Goal: Task Accomplishment & Management: Manage account settings

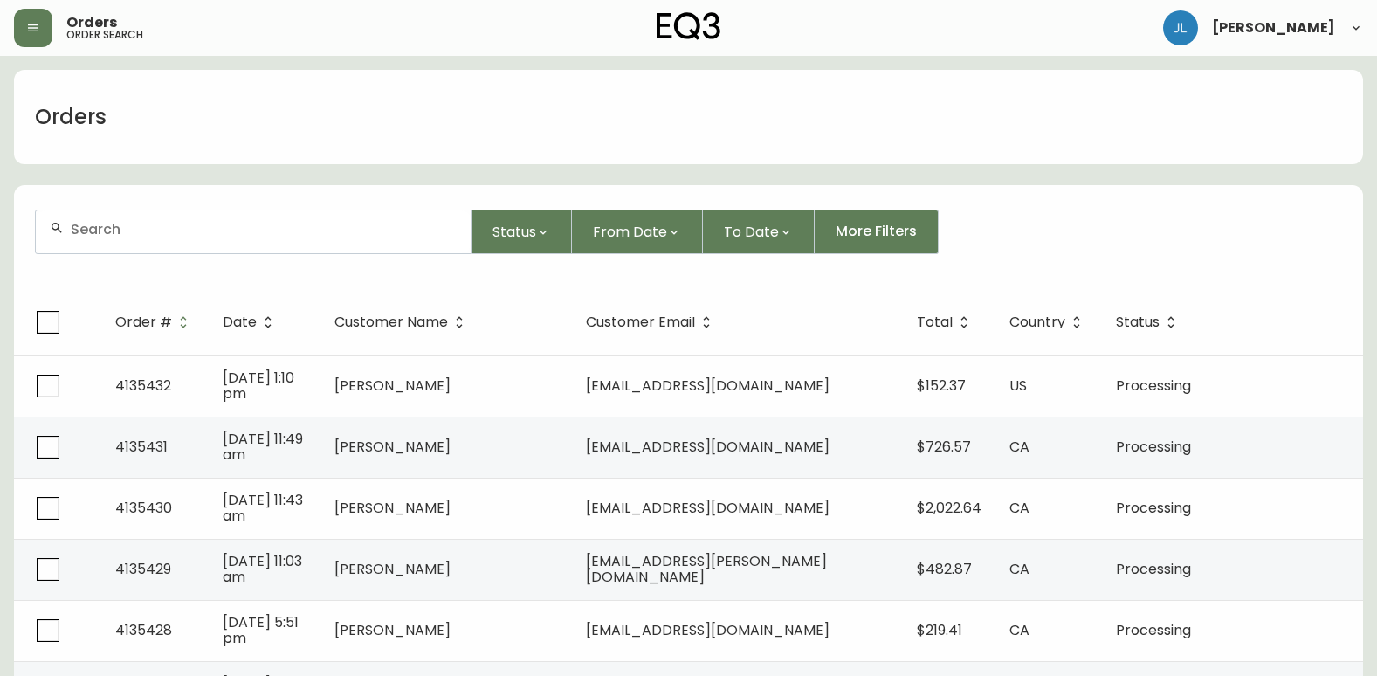
click at [169, 240] on div at bounding box center [253, 231] width 435 height 43
paste input "[PERSON_NAME][EMAIL_ADDRESS][DOMAIN_NAME]"
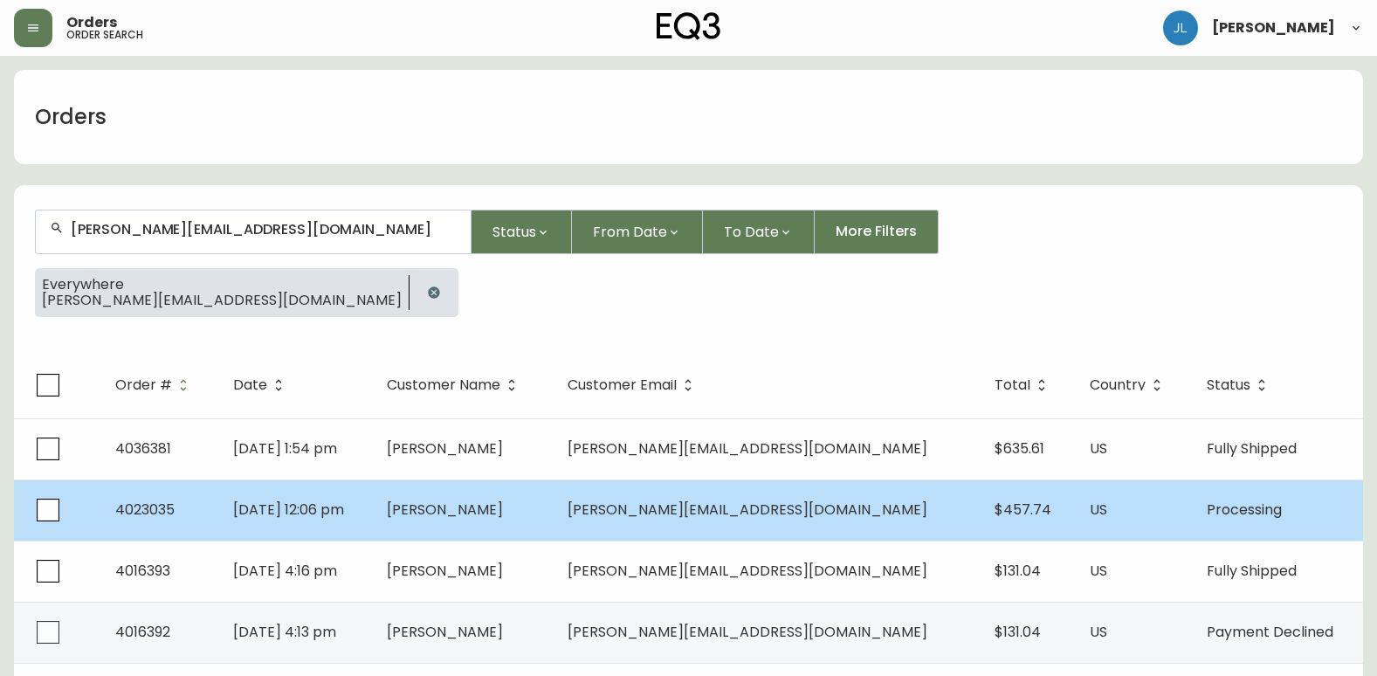
type input "[PERSON_NAME][EMAIL_ADDRESS][DOMAIN_NAME]"
click at [554, 524] on td "[PERSON_NAME]" at bounding box center [463, 509] width 181 height 61
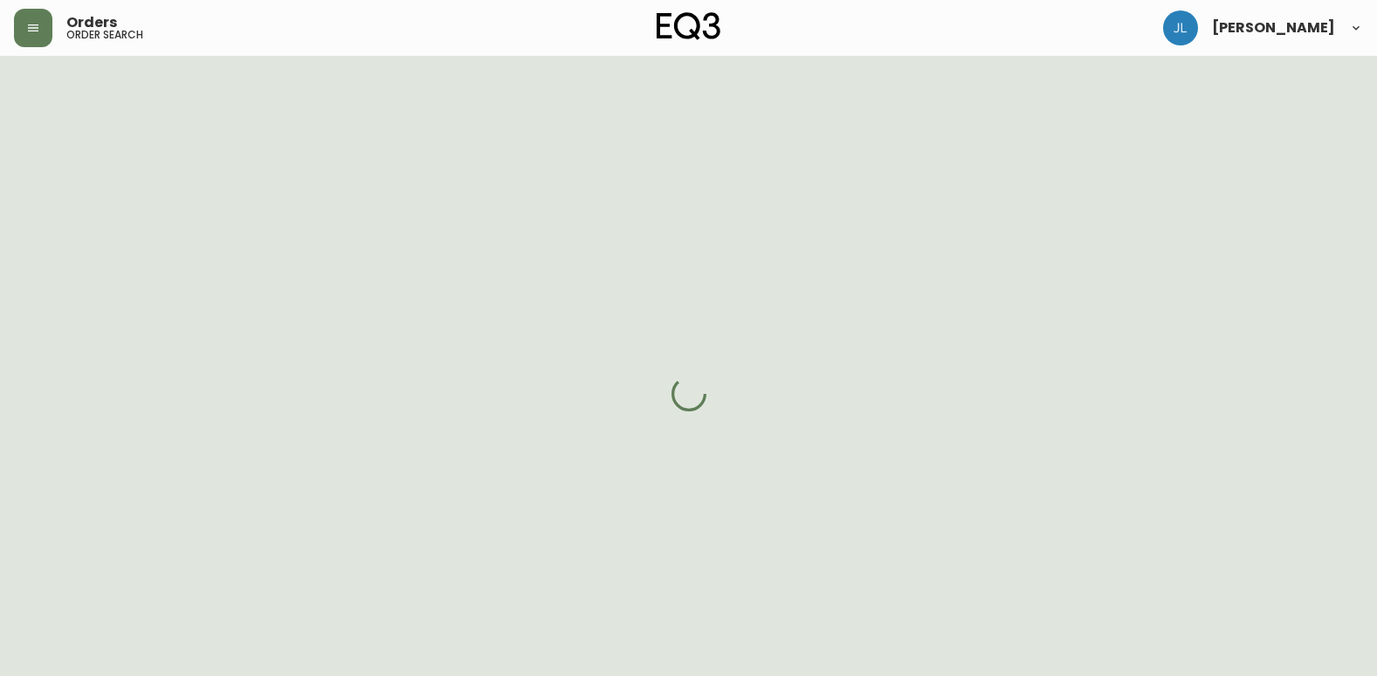
select select "PROCESSING"
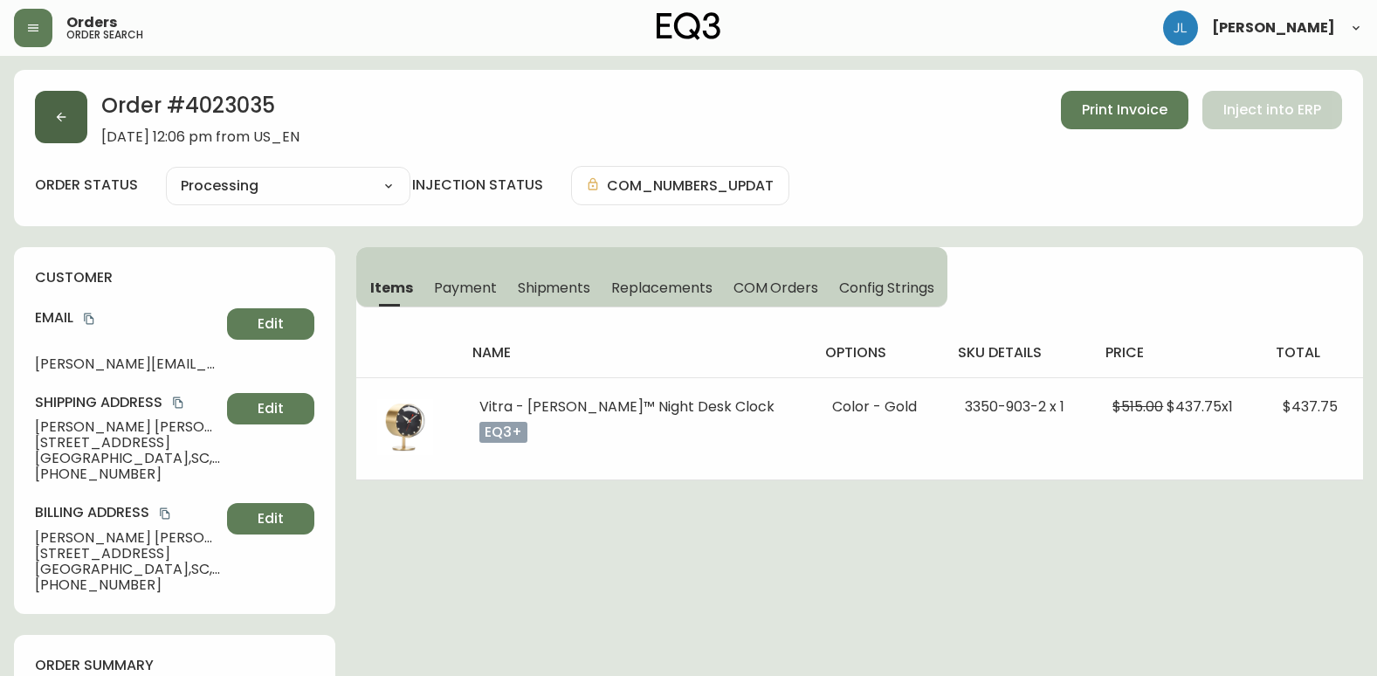
click at [75, 126] on button "button" at bounding box center [61, 117] width 52 height 52
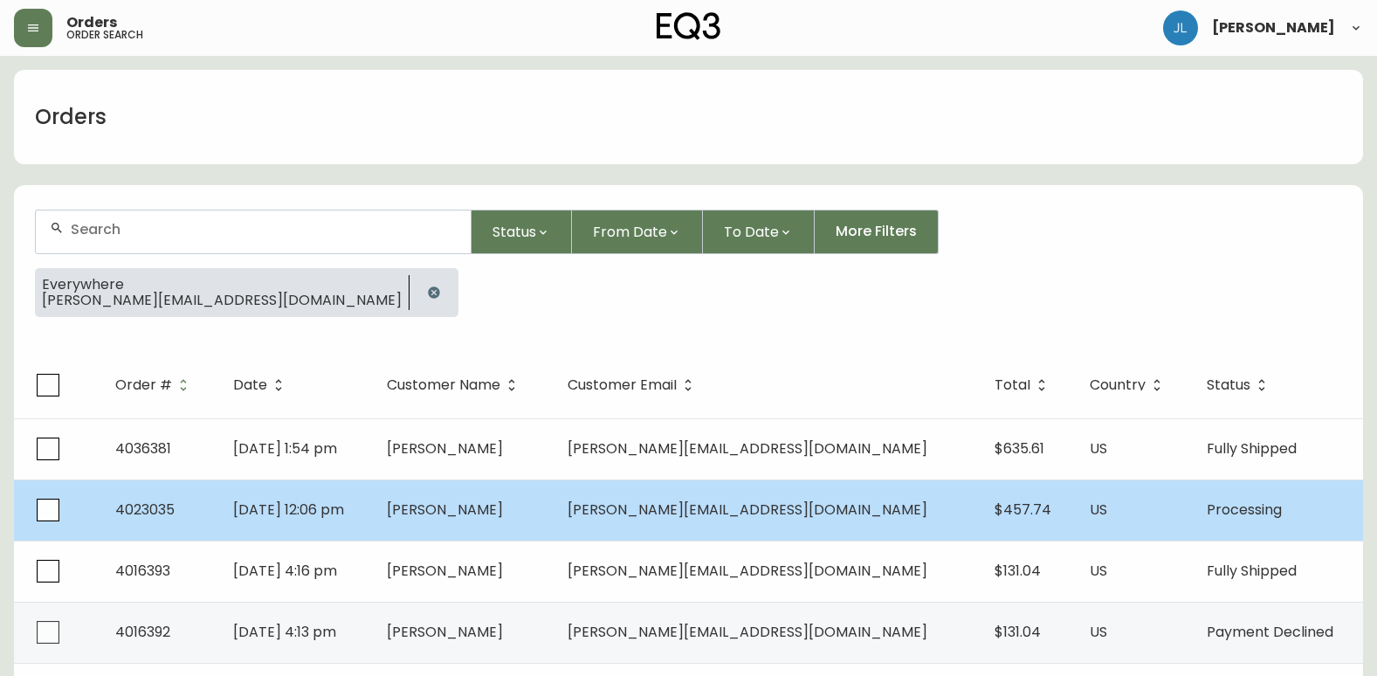
scroll to position [26, 0]
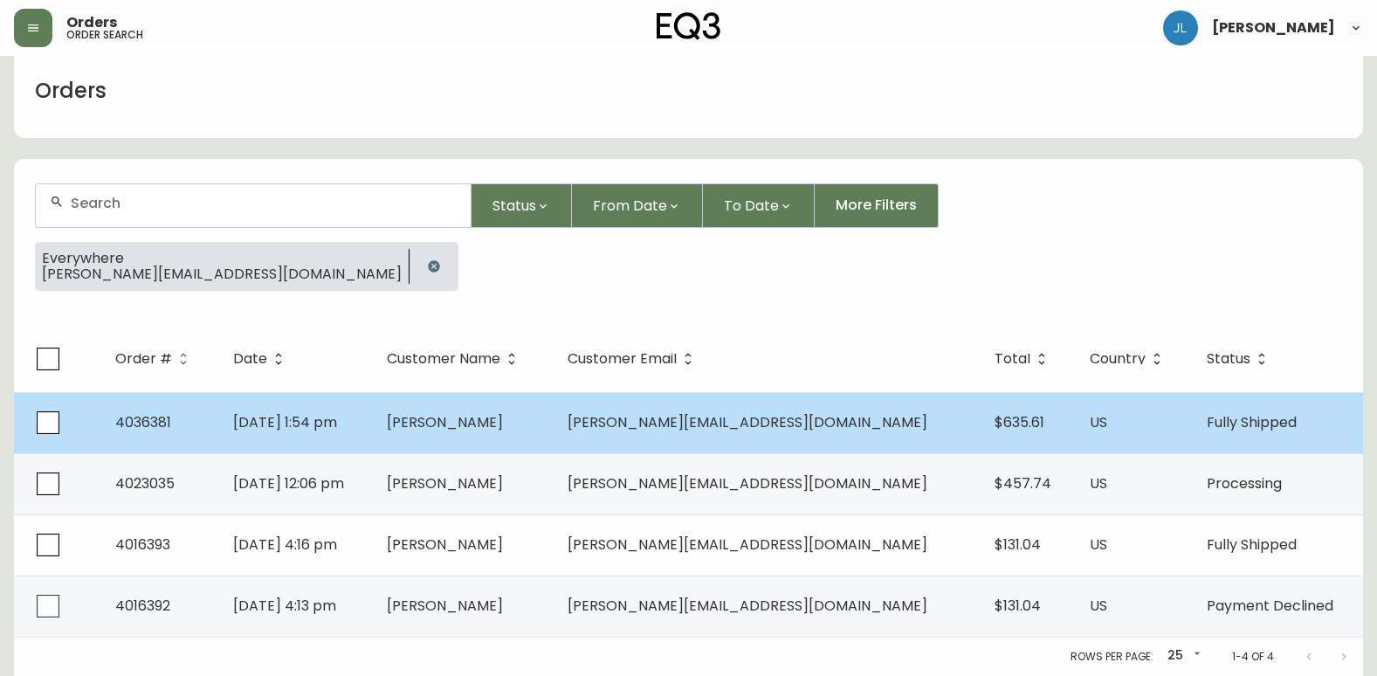
click at [372, 422] on td "[DATE] 1:54 pm" at bounding box center [295, 422] width 153 height 61
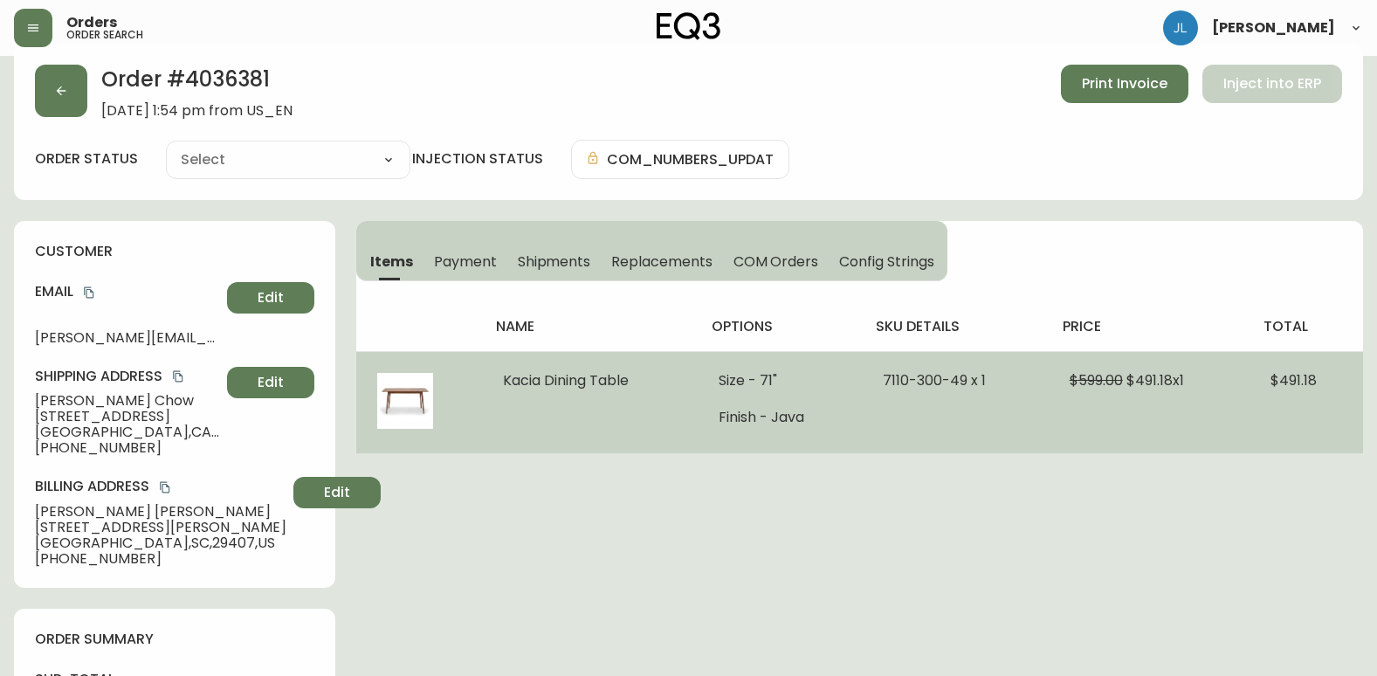
type input "Fully Shipped"
select select "FULLY_SHIPPED"
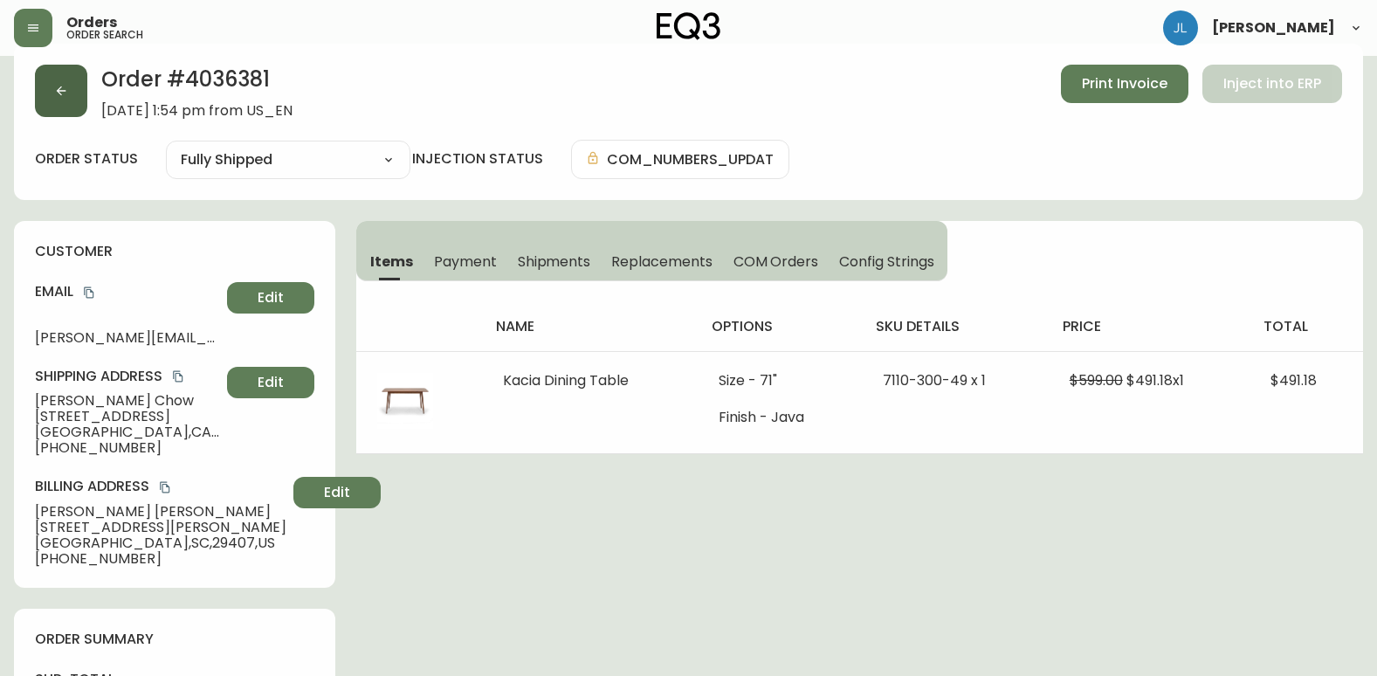
click at [38, 95] on button "button" at bounding box center [61, 91] width 52 height 52
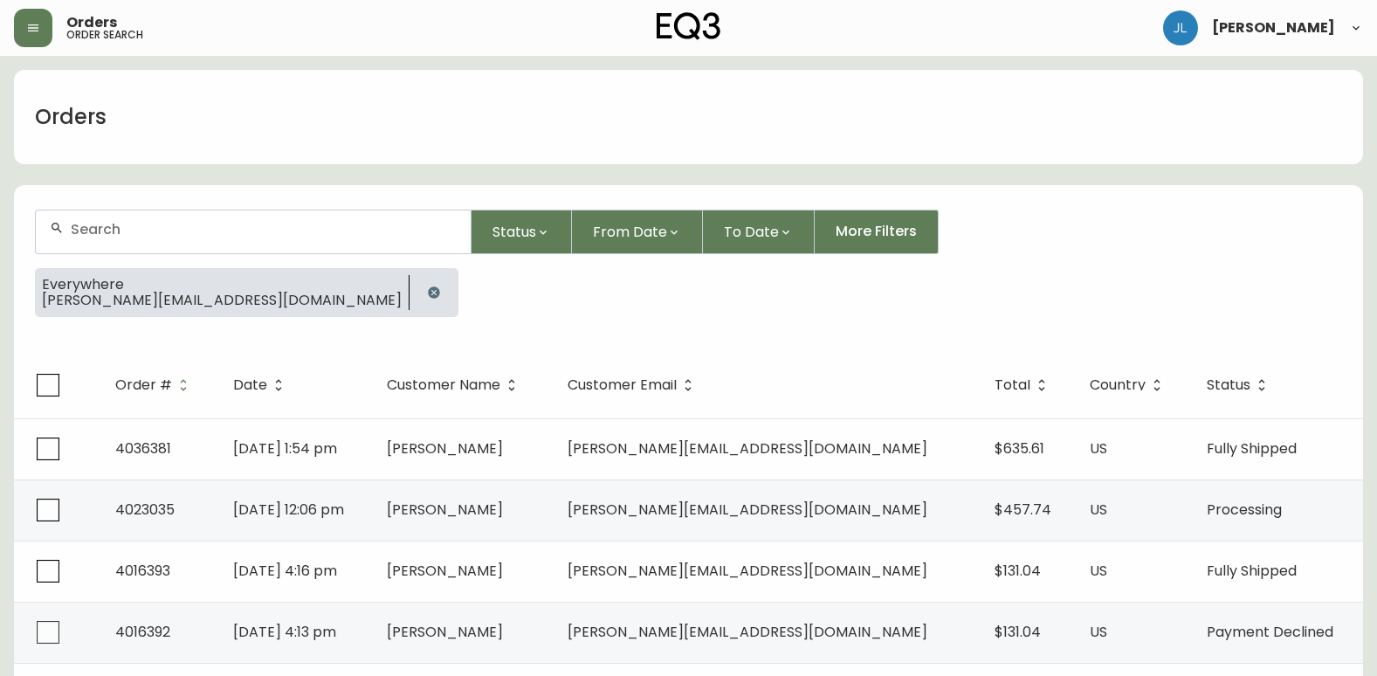
click at [98, 237] on input "text" at bounding box center [264, 229] width 386 height 17
drag, startPoint x: 221, startPoint y: 361, endPoint x: 214, endPoint y: 345, distance: 17.2
click at [219, 361] on th "Order #" at bounding box center [160, 385] width 118 height 66
click at [428, 297] on icon "button" at bounding box center [433, 291] width 11 height 11
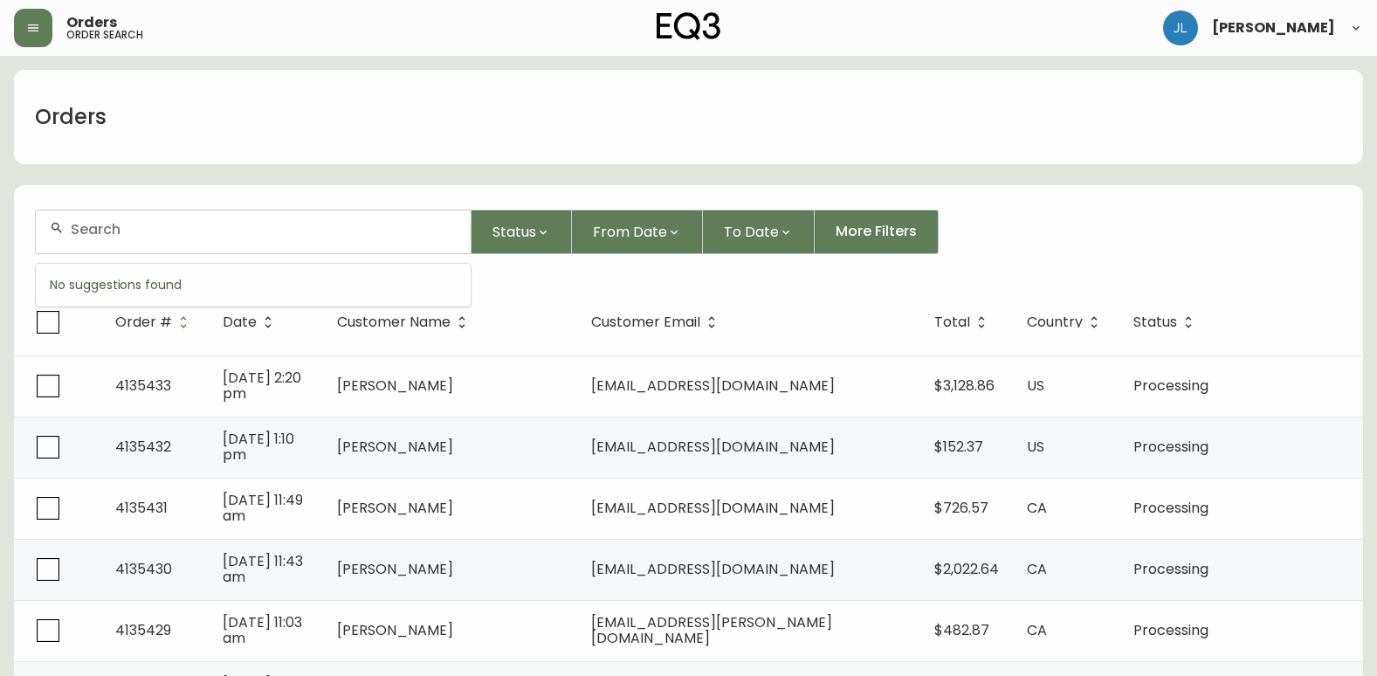
click at [198, 224] on input "text" at bounding box center [264, 229] width 386 height 17
type input "2042933555"
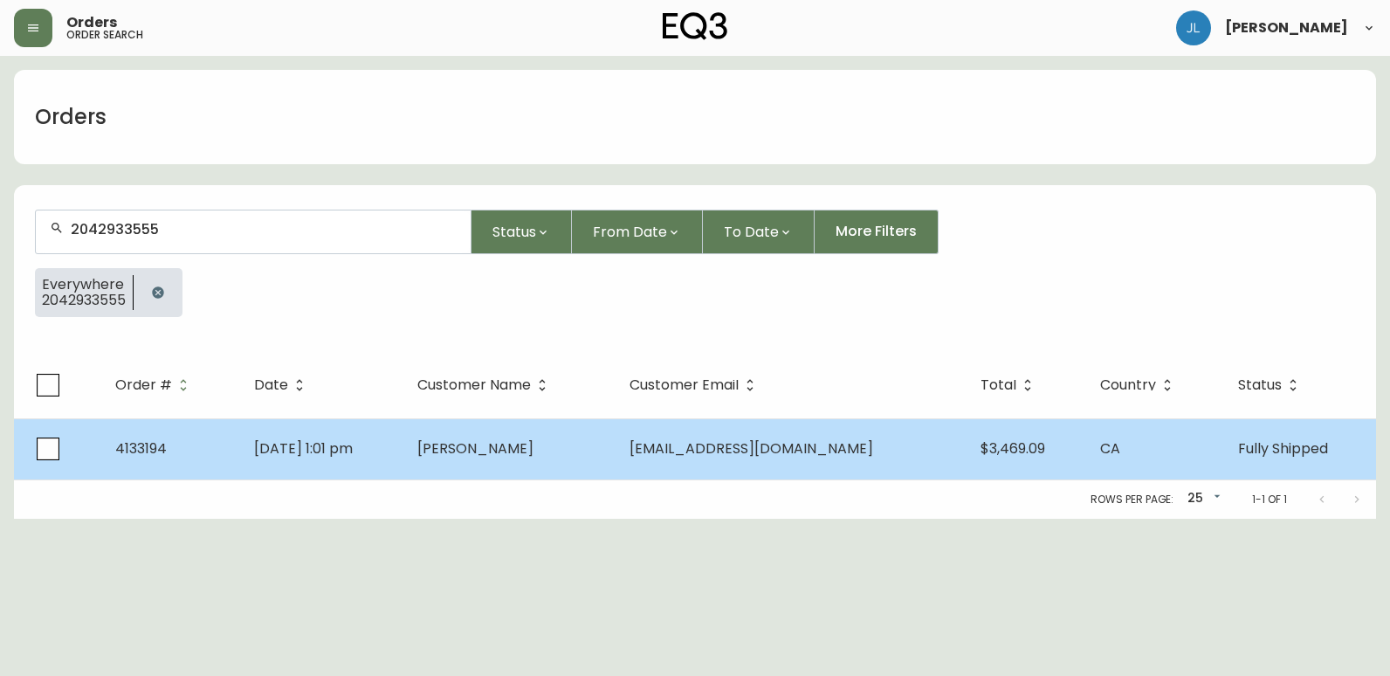
click at [403, 440] on td "[DATE] 1:01 pm" at bounding box center [321, 448] width 163 height 61
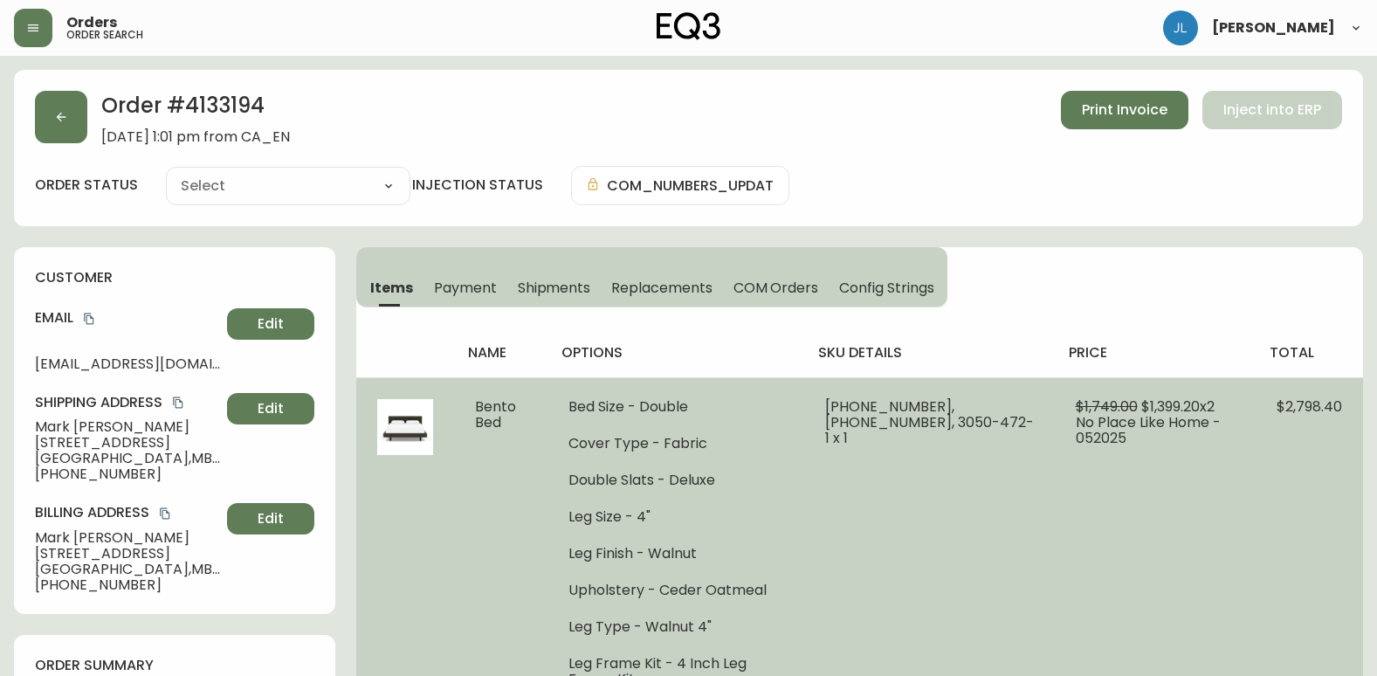
type input "Fully Shipped"
select select "FULLY_SHIPPED"
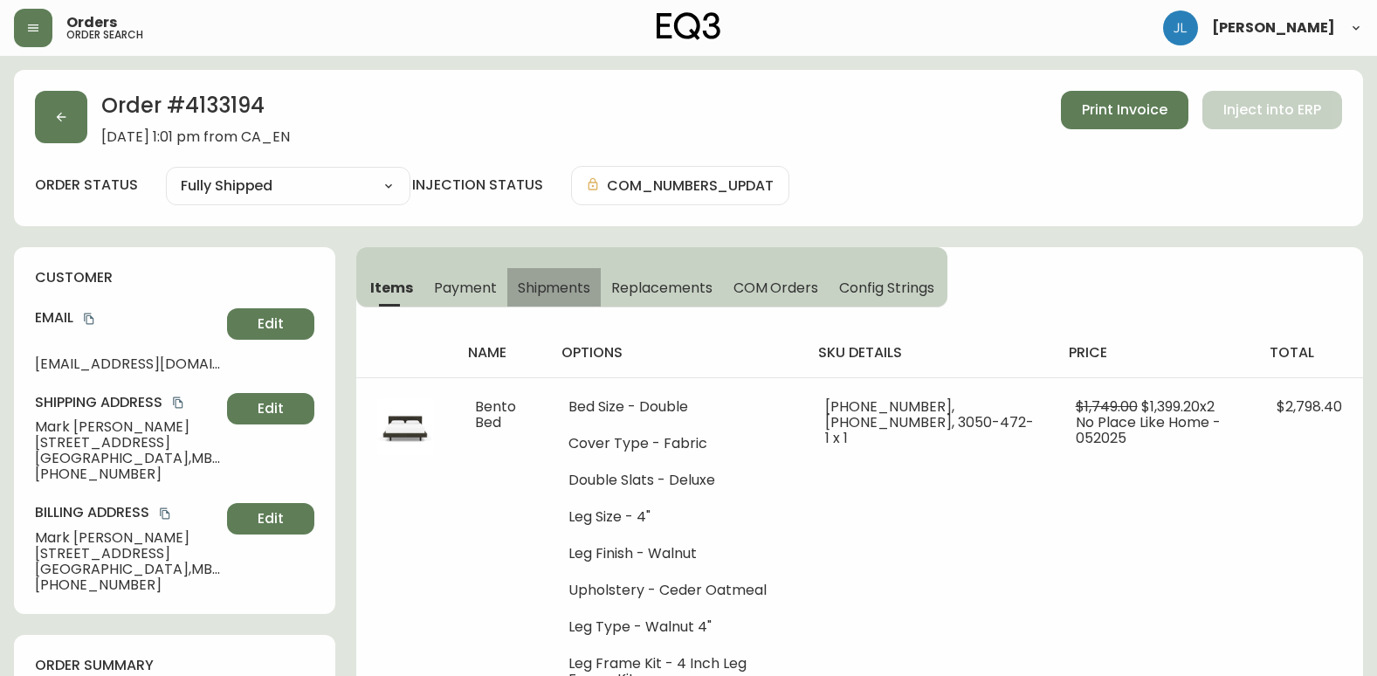
click at [559, 285] on span "Shipments" at bounding box center [554, 288] width 73 height 18
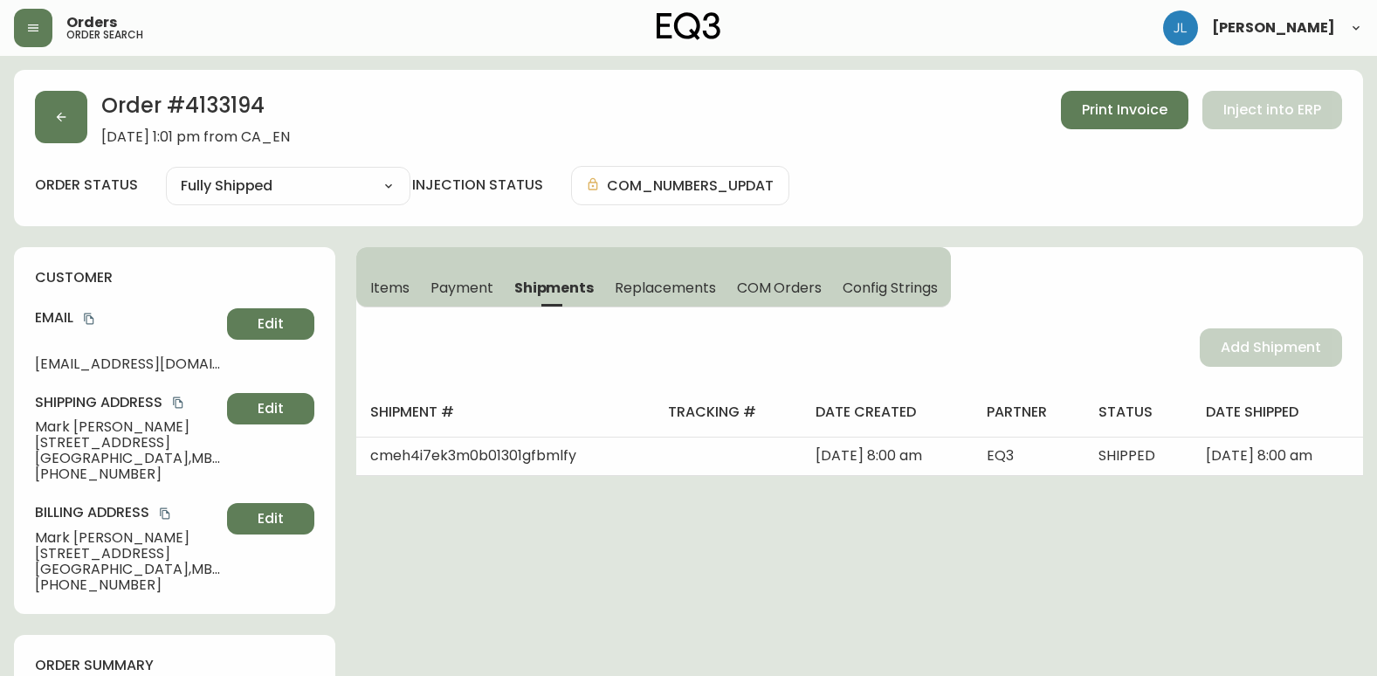
click at [389, 285] on span "Items" at bounding box center [389, 288] width 39 height 18
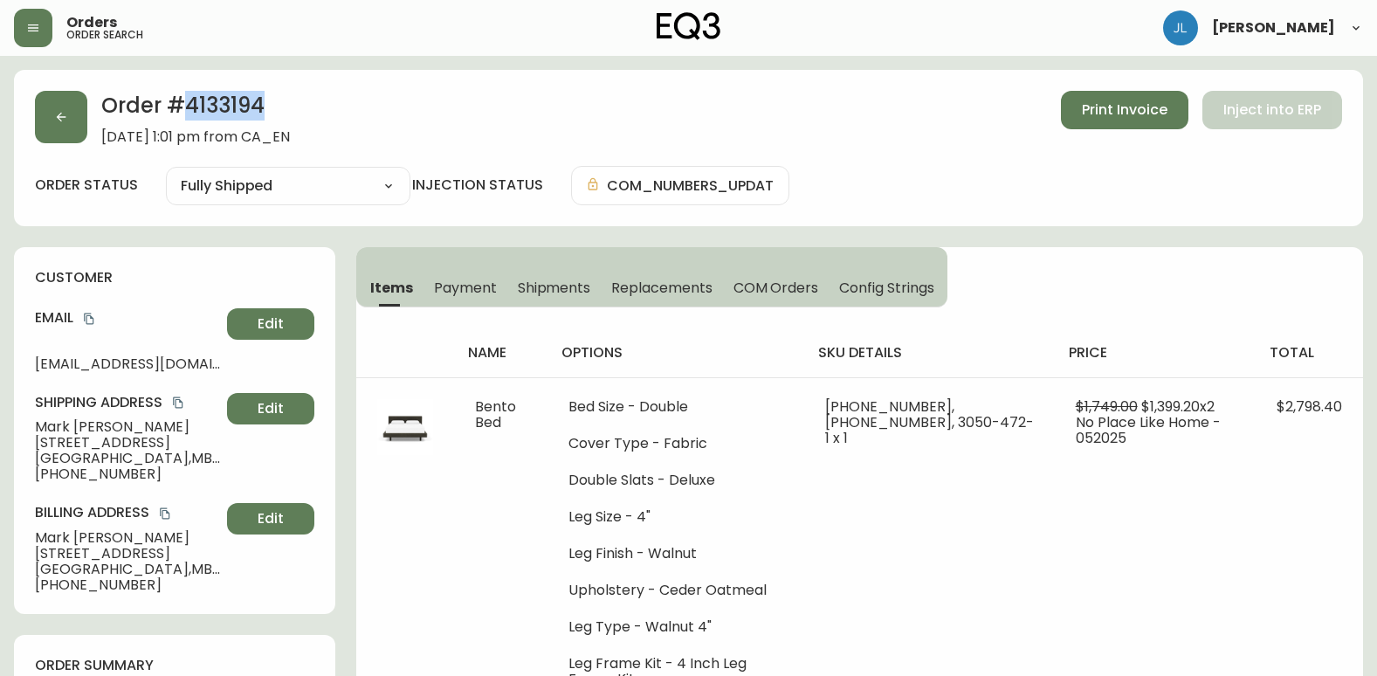
drag, startPoint x: 272, startPoint y: 107, endPoint x: 186, endPoint y: 113, distance: 85.7
click at [186, 113] on h2 "Order # 4133194" at bounding box center [195, 110] width 189 height 38
copy h2 "4133194"
click at [60, 101] on button "button" at bounding box center [61, 117] width 52 height 52
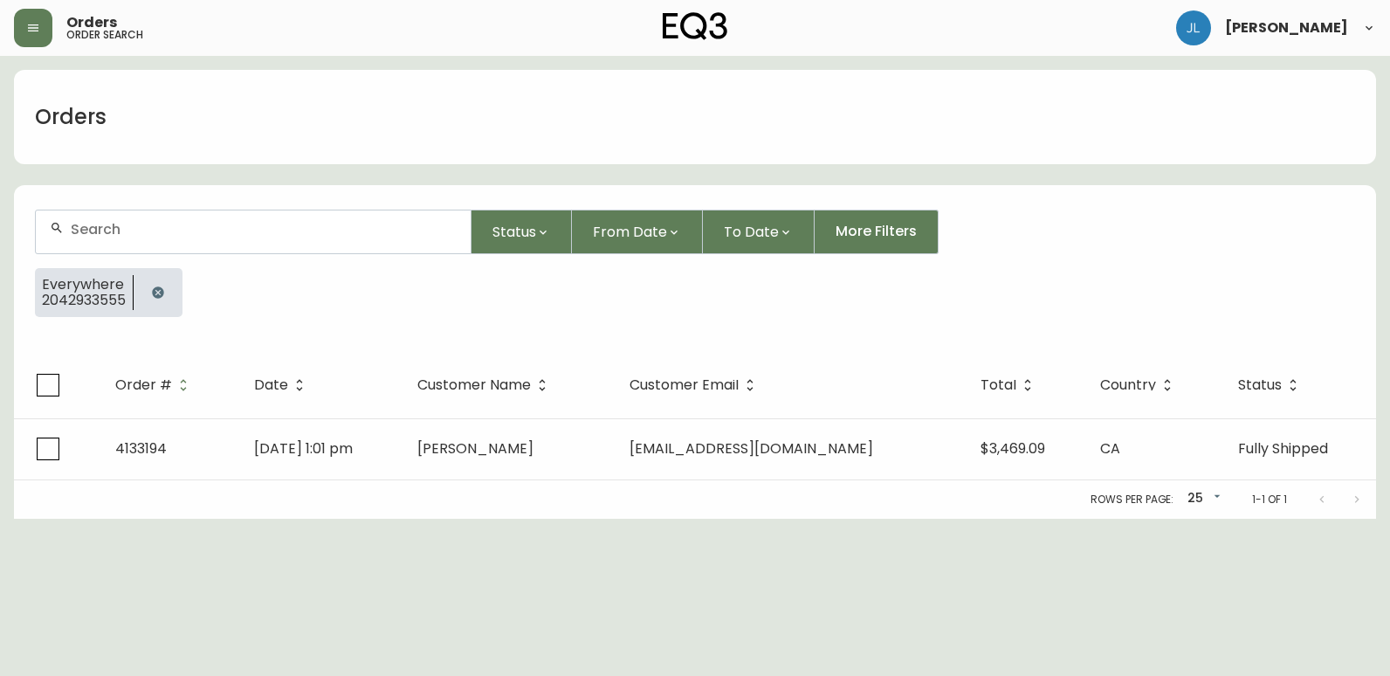
click at [163, 290] on icon "button" at bounding box center [157, 291] width 11 height 11
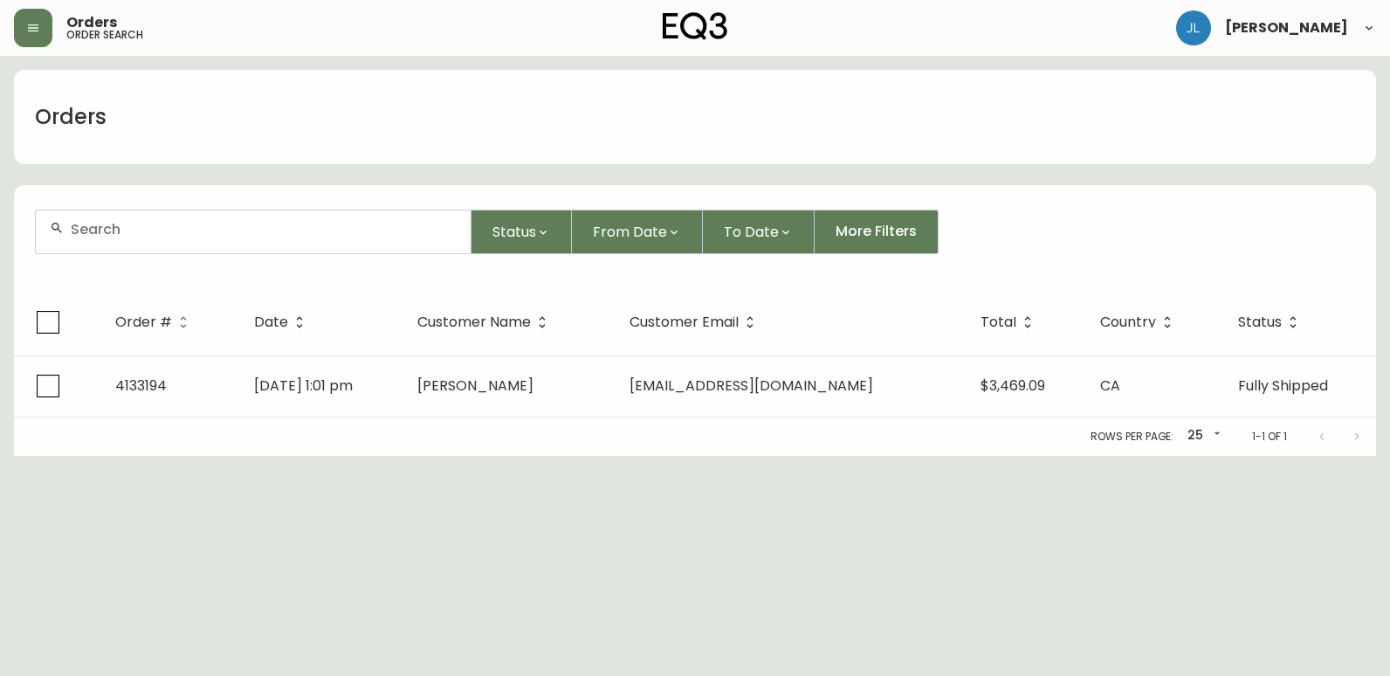
click at [175, 230] on input "text" at bounding box center [264, 229] width 386 height 17
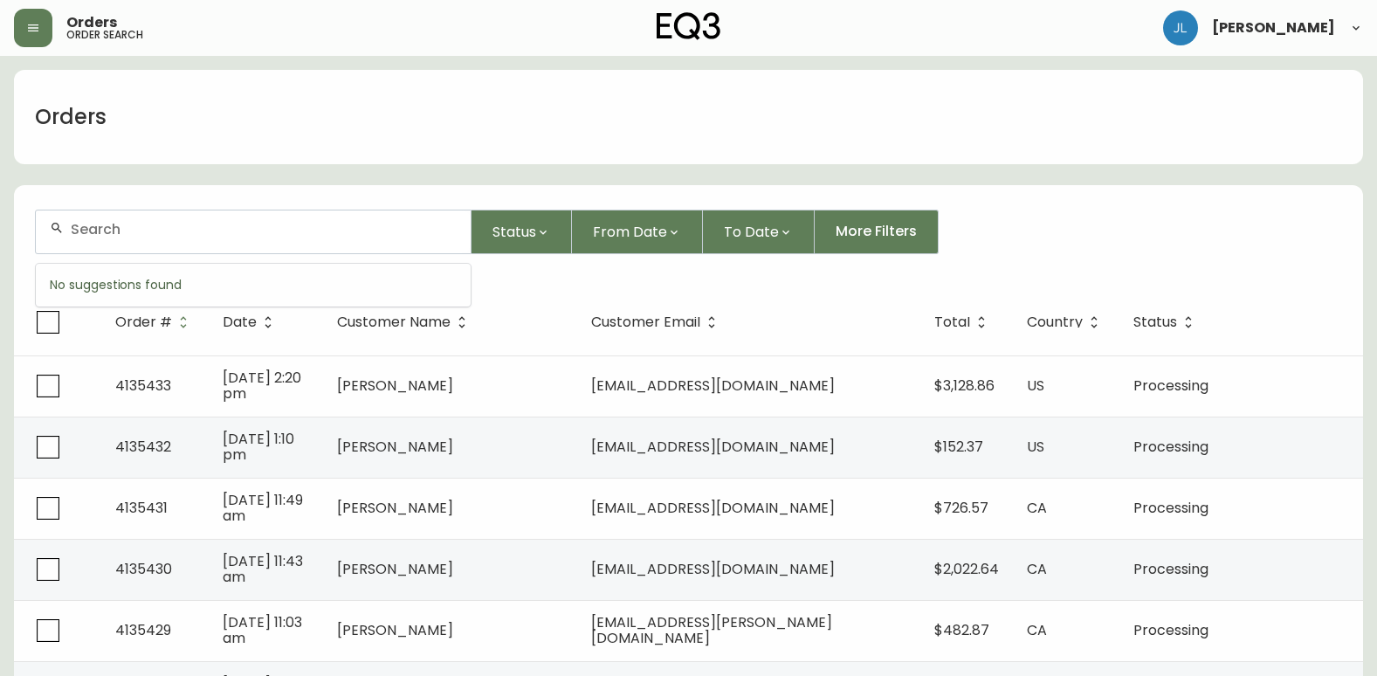
paste input "[EMAIL_ADDRESS][DOMAIN_NAME]"
type input "[EMAIL_ADDRESS][DOMAIN_NAME]"
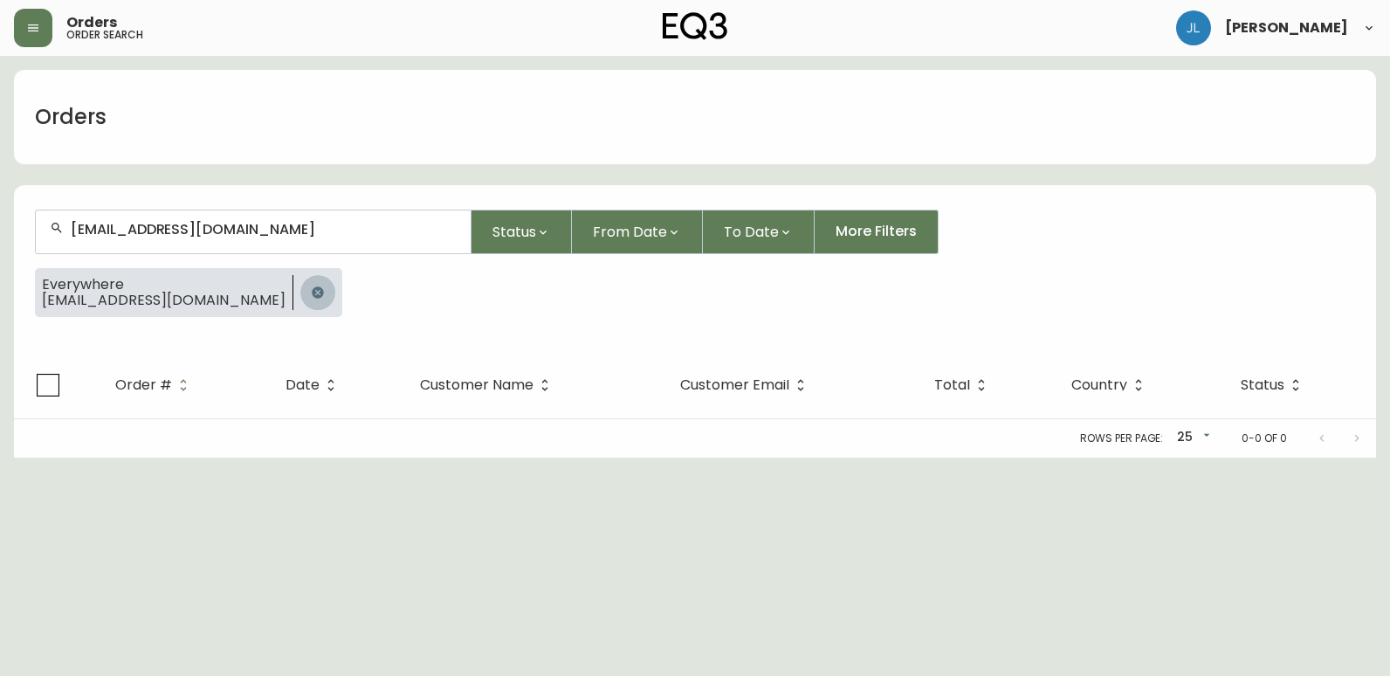
click at [311, 285] on icon "button" at bounding box center [318, 292] width 14 height 14
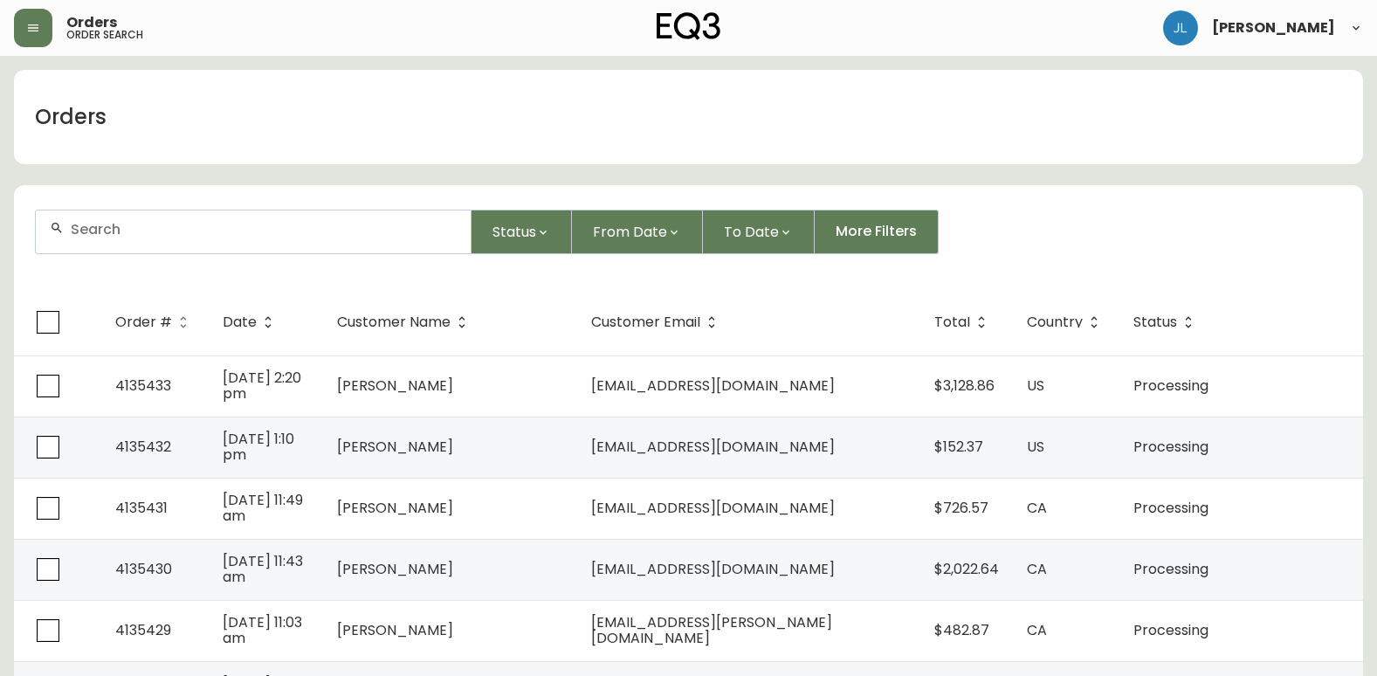
click at [219, 232] on input "text" at bounding box center [264, 229] width 386 height 17
type input "[PERSON_NAME]"
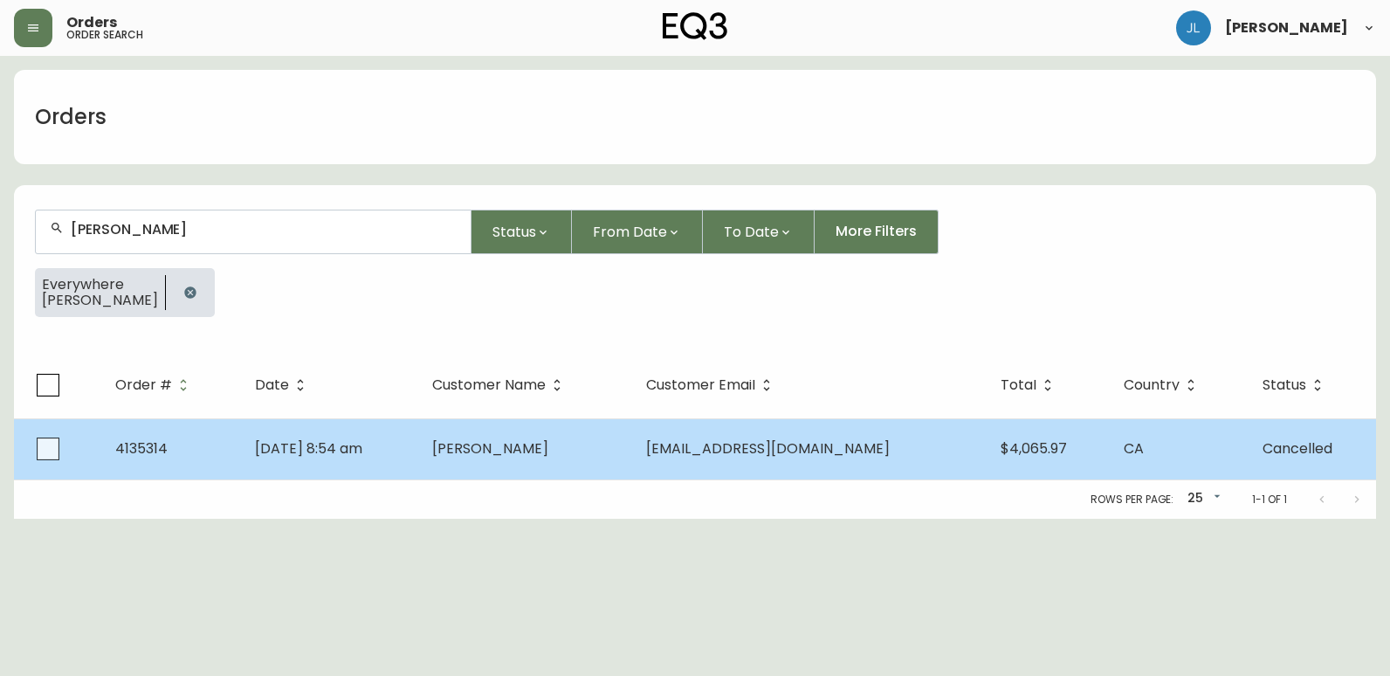
click at [417, 452] on td "[DATE] 8:54 am" at bounding box center [329, 448] width 176 height 61
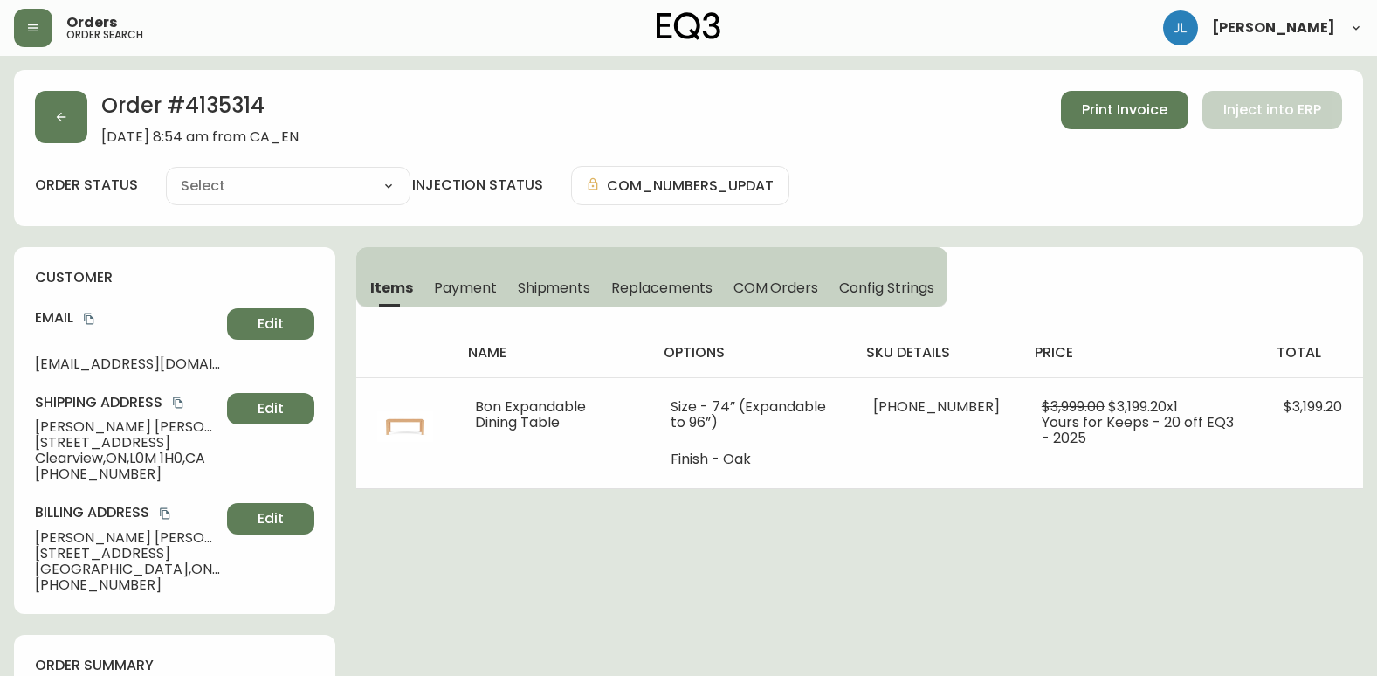
type input "Cancelled"
select select "CANCELLED"
drag, startPoint x: 288, startPoint y: 116, endPoint x: 189, endPoint y: 110, distance: 99.7
click at [189, 110] on h2 "Order # 4135314" at bounding box center [199, 110] width 197 height 38
copy h2 "4135314"
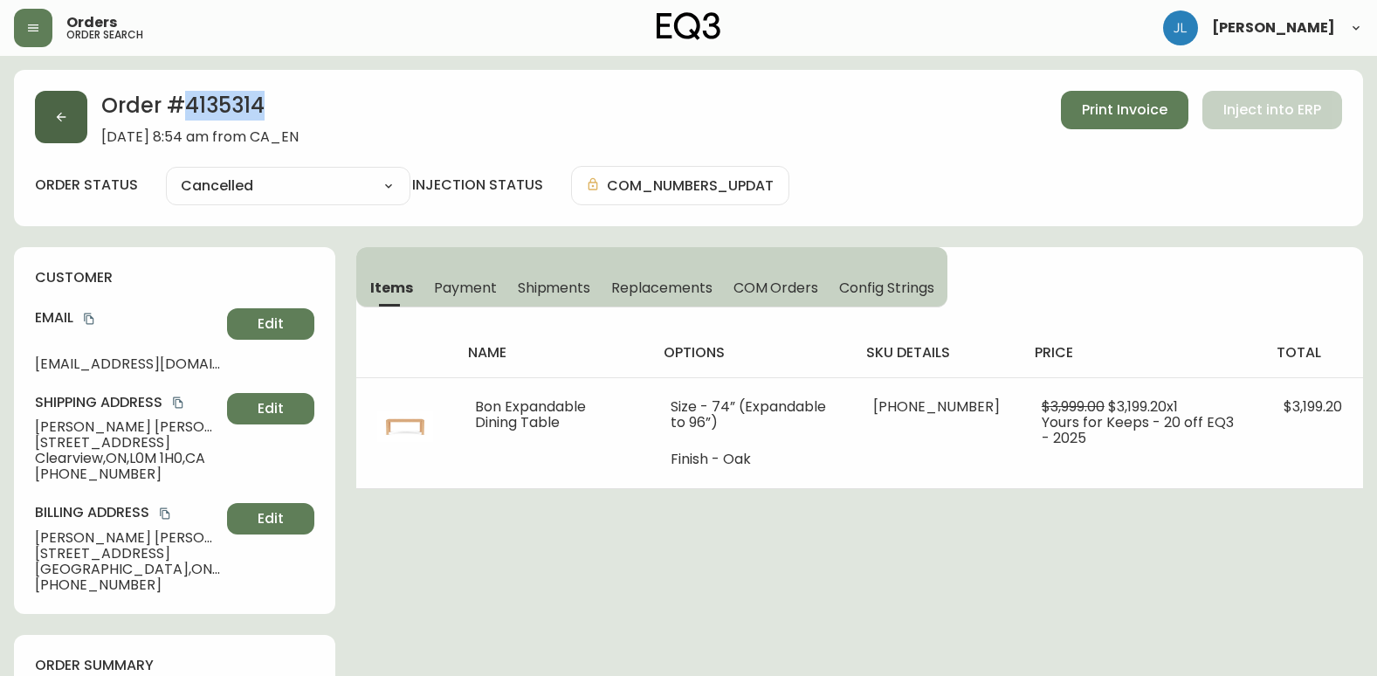
click at [41, 119] on button "button" at bounding box center [61, 117] width 52 height 52
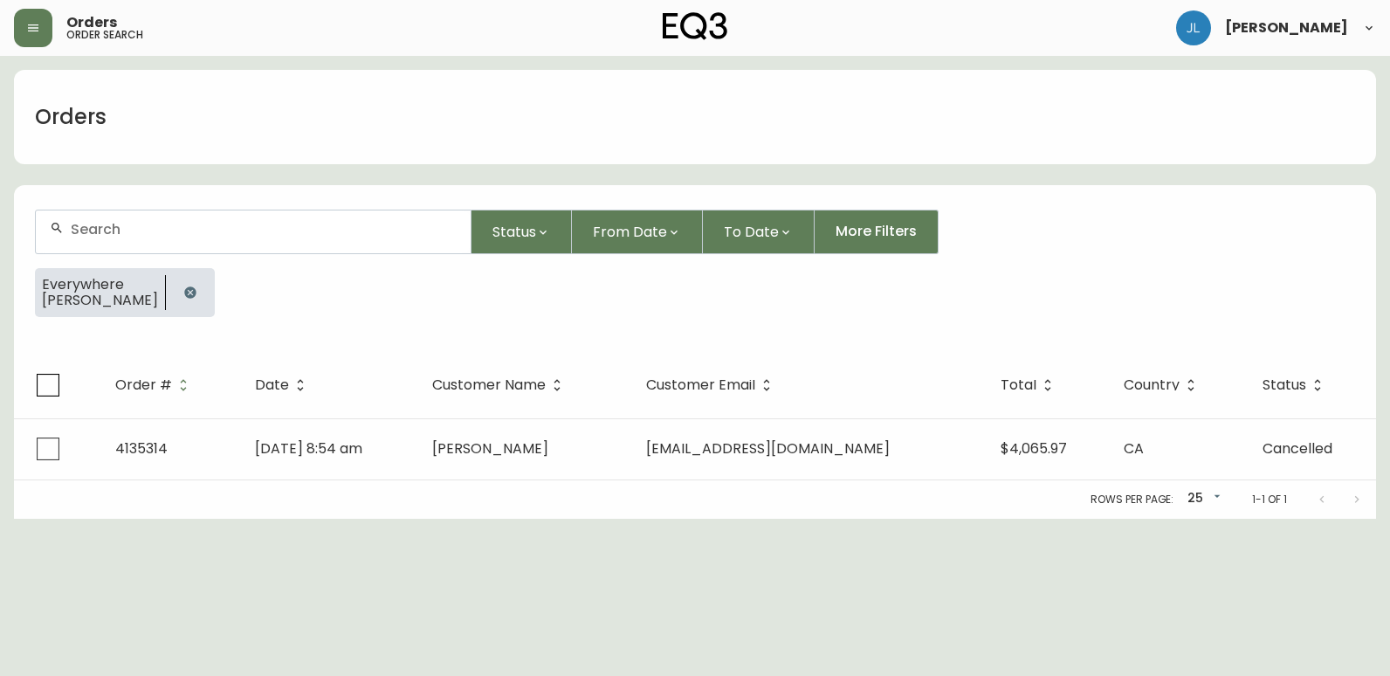
click at [192, 303] on button "button" at bounding box center [190, 292] width 35 height 35
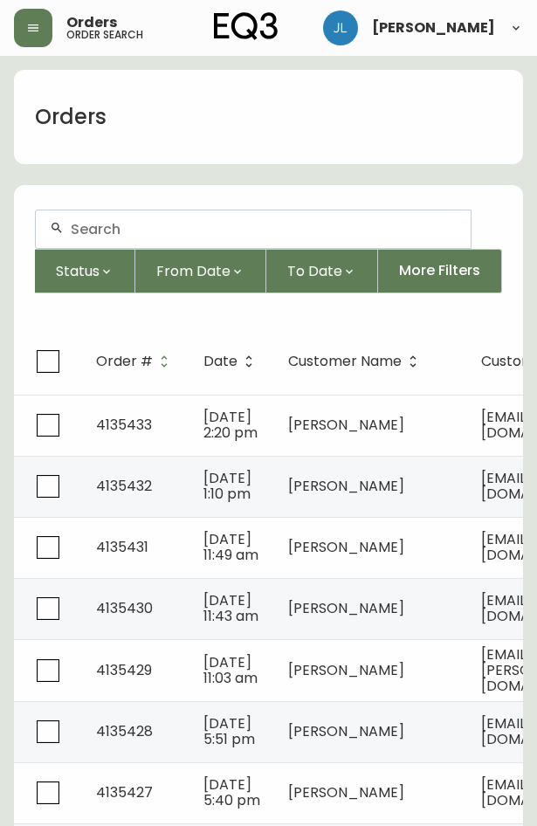
drag, startPoint x: 131, startPoint y: 217, endPoint x: 128, endPoint y: 226, distance: 9.1
click at [130, 222] on div at bounding box center [253, 229] width 435 height 38
paste input "[EMAIL_ADDRESS][DOMAIN_NAME]"
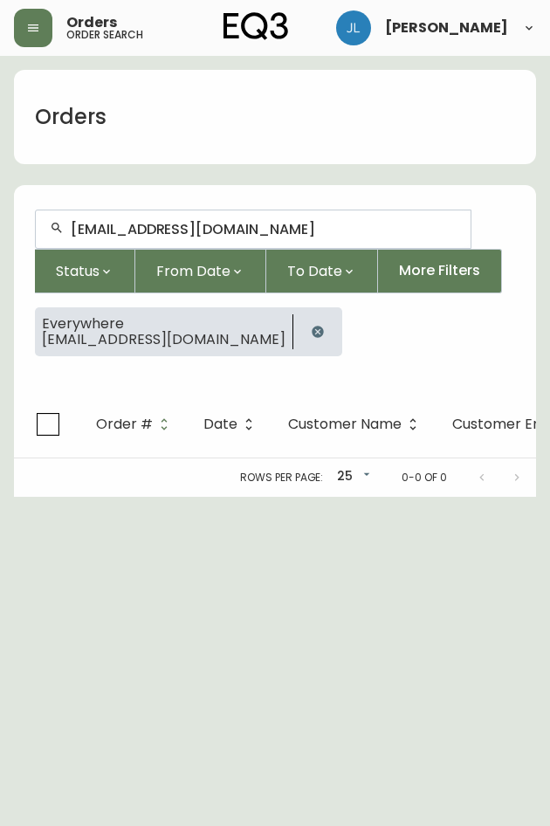
type input "[EMAIL_ADDRESS][DOMAIN_NAME]"
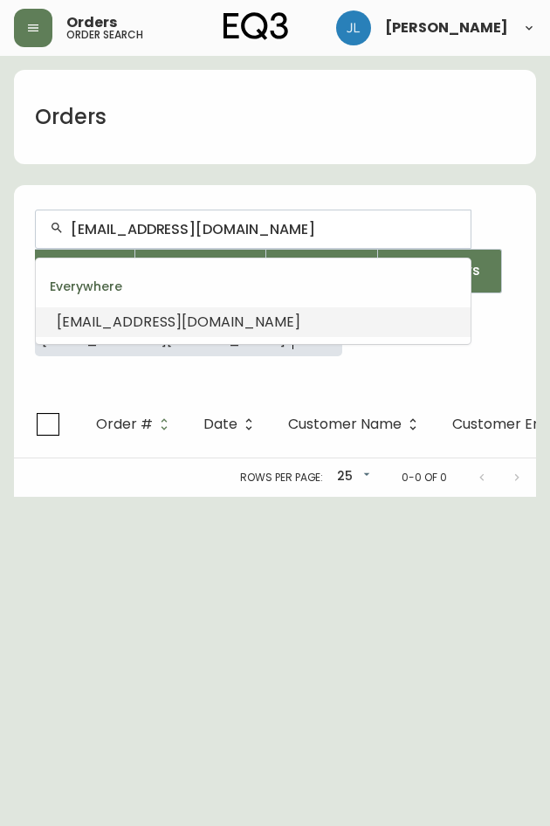
drag, startPoint x: 331, startPoint y: 230, endPoint x: -504, endPoint y: 273, distance: 835.8
click at [0, 273] on html "Orders order search [PERSON_NAME] Orders [EMAIL_ADDRESS][DOMAIN_NAME] Status Fr…" at bounding box center [275, 248] width 550 height 497
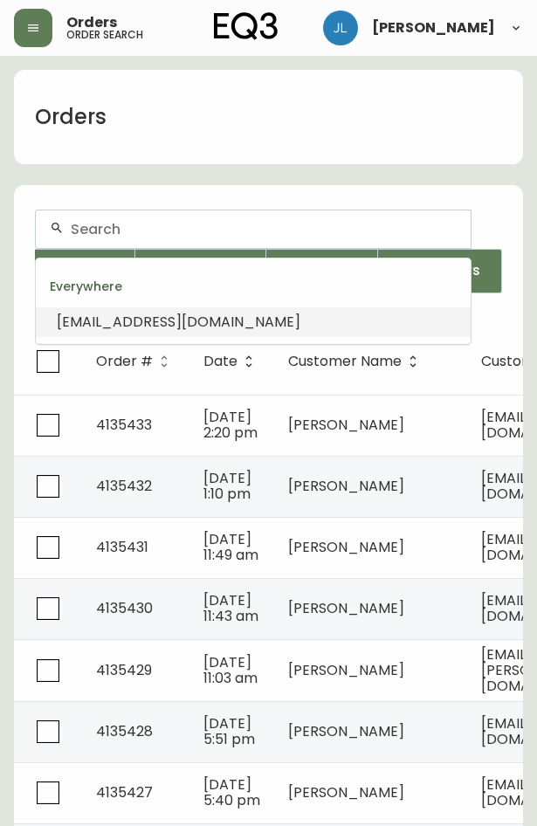
click at [203, 221] on input "text" at bounding box center [264, 229] width 386 height 17
type input "[EMAIL_ADDRESS][DOMAIN_NAME]"
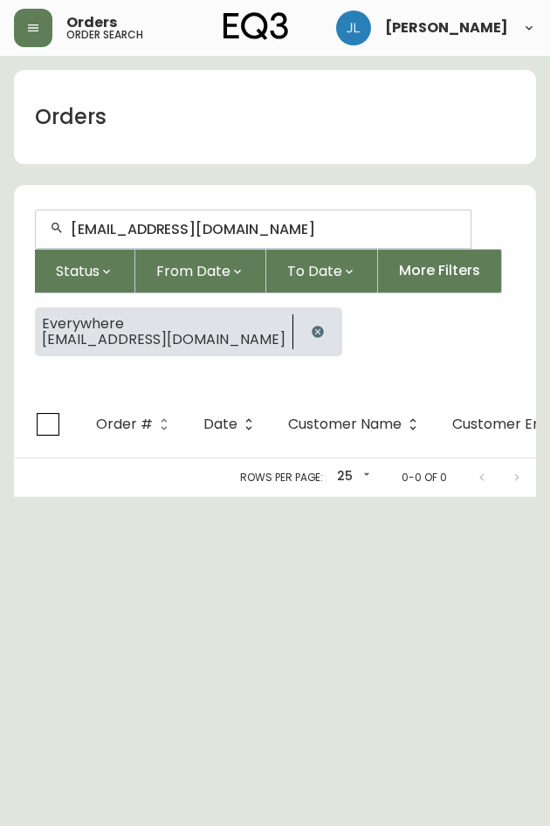
click at [311, 328] on icon "button" at bounding box center [318, 332] width 14 height 14
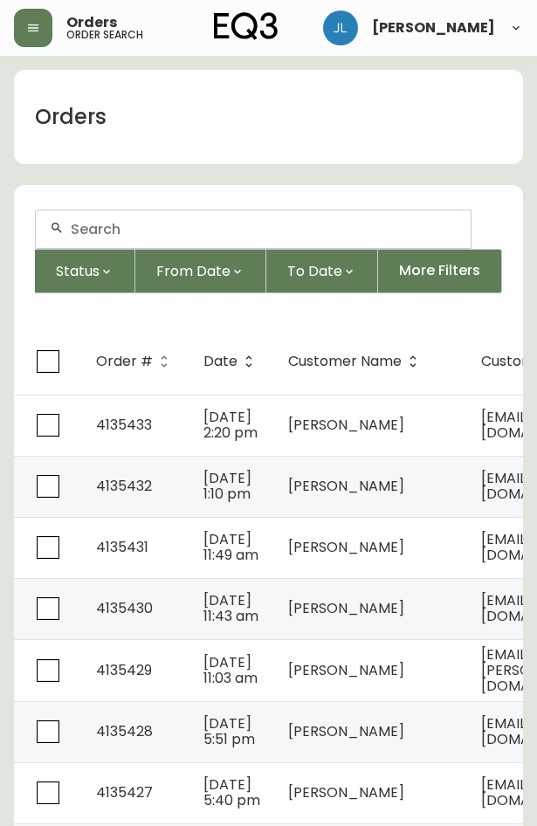
click at [129, 235] on input "text" at bounding box center [264, 229] width 386 height 17
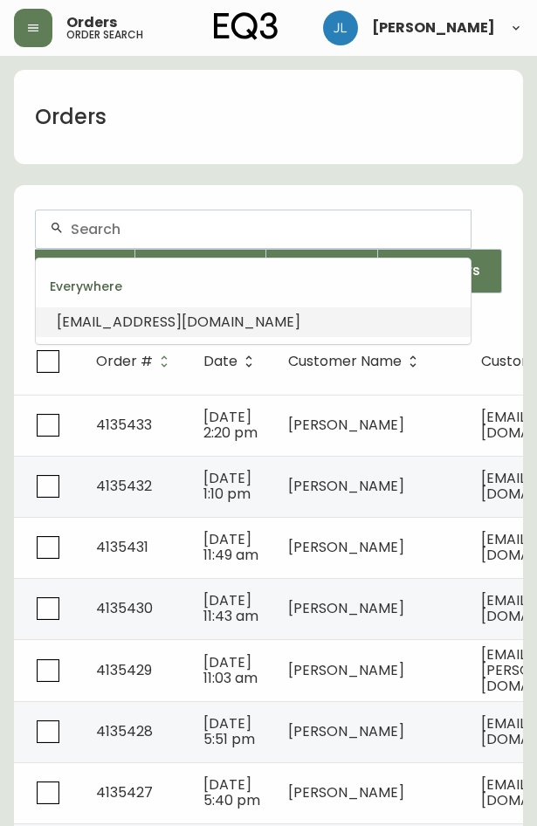
click at [129, 235] on input "text" at bounding box center [264, 229] width 386 height 17
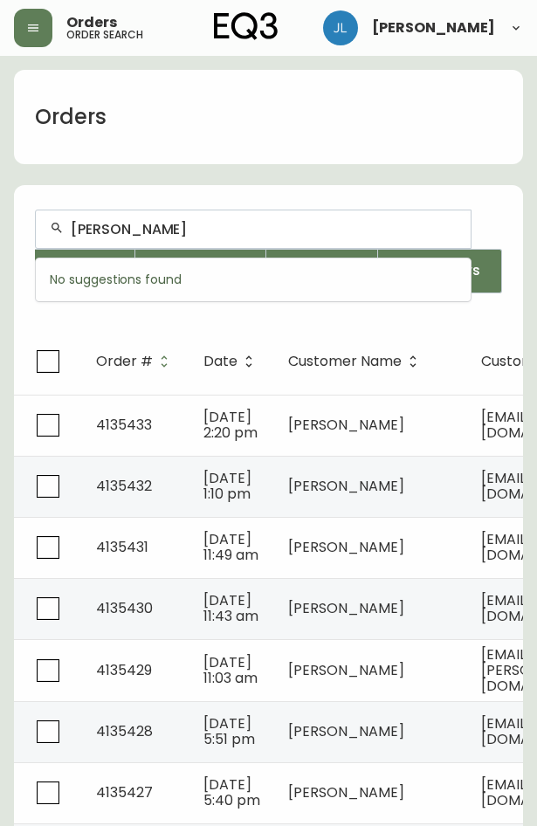
type input "[PERSON_NAME]"
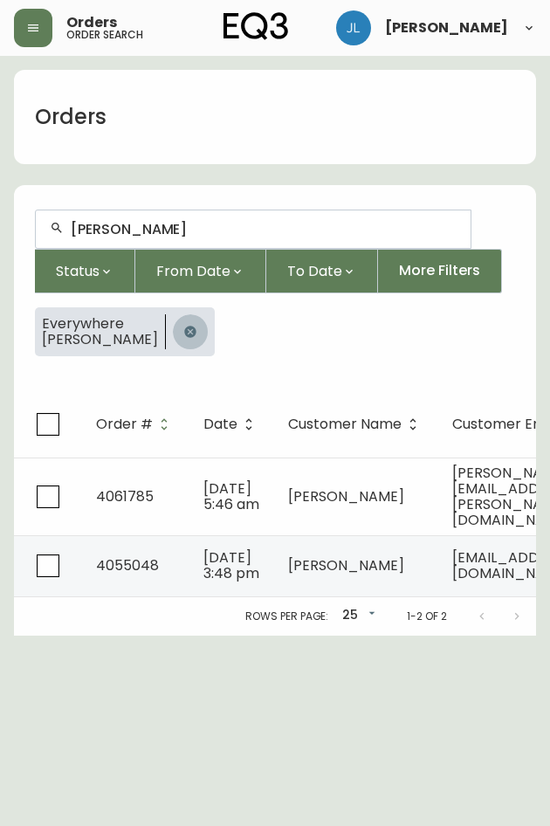
click at [184, 331] on icon "button" at bounding box center [189, 331] width 11 height 11
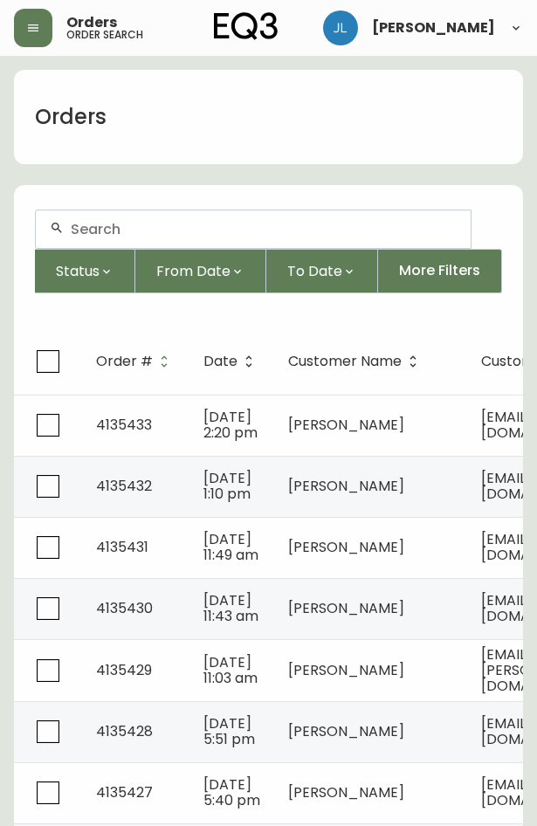
click at [144, 227] on input "text" at bounding box center [264, 229] width 386 height 17
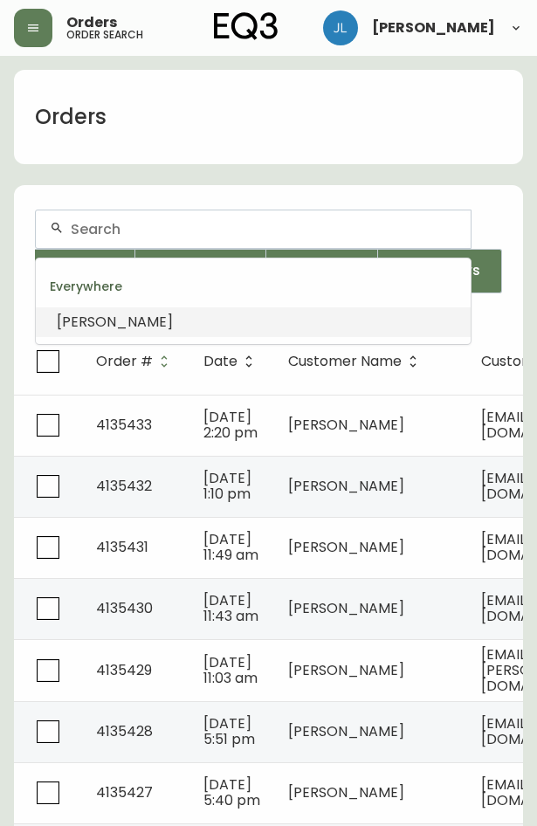
paste input "4133374"
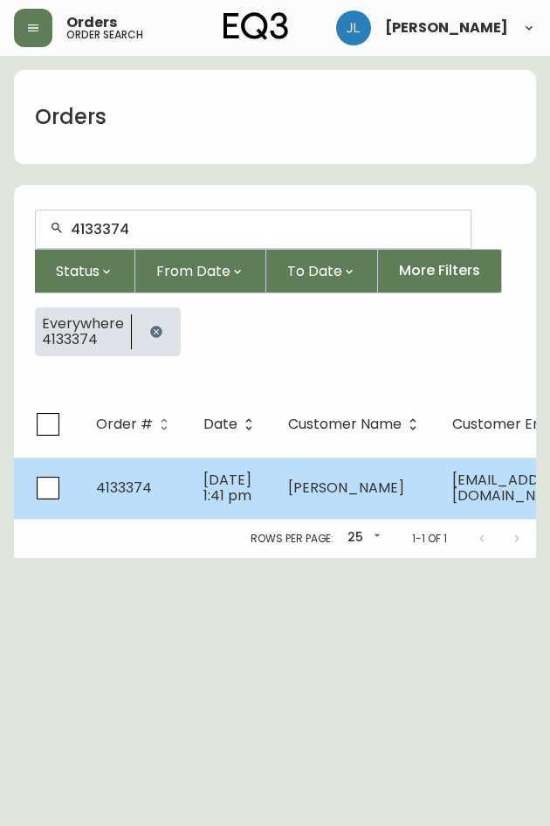
type input "4133374"
click at [369, 512] on td "[PERSON_NAME]" at bounding box center [356, 487] width 164 height 61
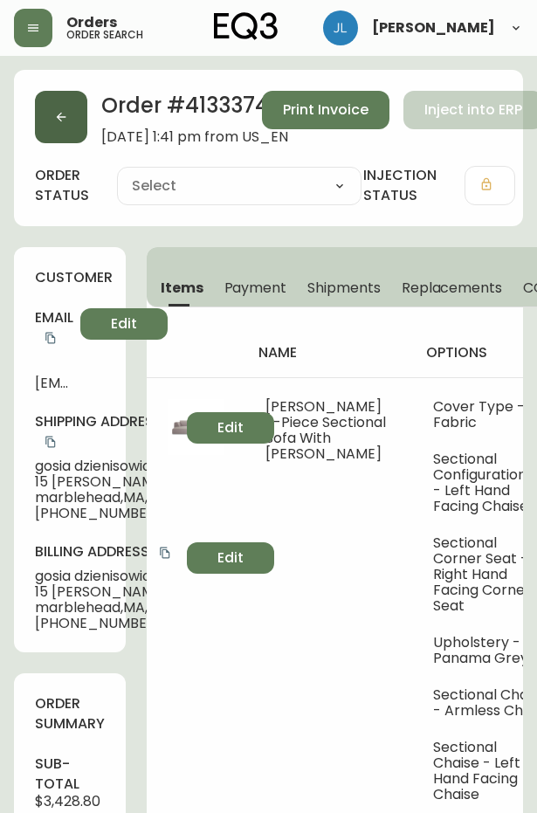
type input "Fully Shipped"
select select "FULLY_SHIPPED"
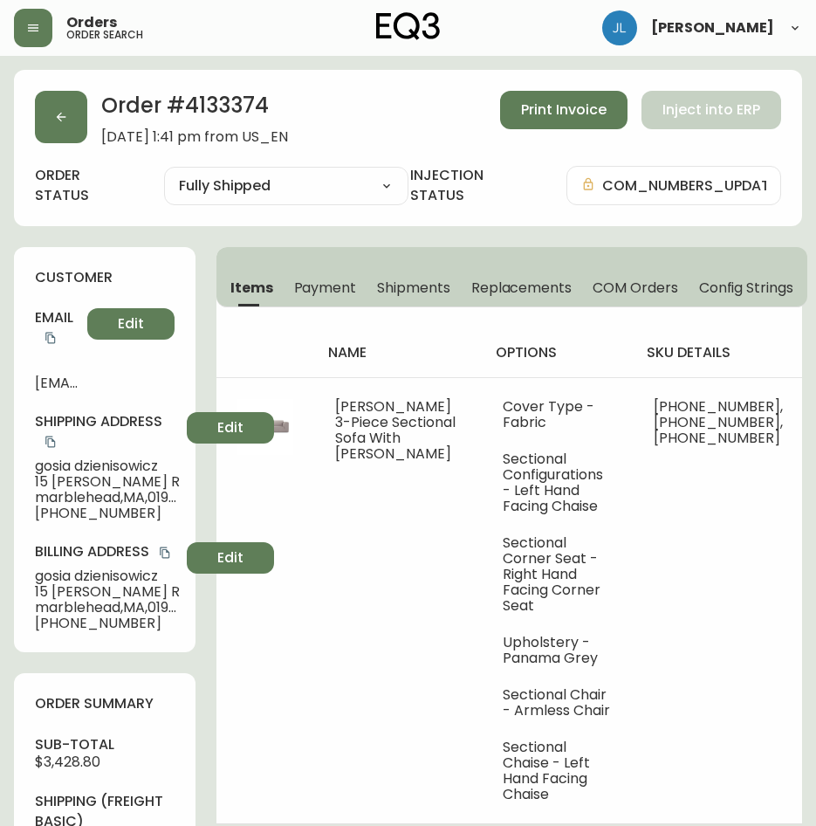
drag, startPoint x: 311, startPoint y: 798, endPoint x: 333, endPoint y: 781, distance: 28.0
click at [72, 107] on button "button" at bounding box center [61, 117] width 52 height 52
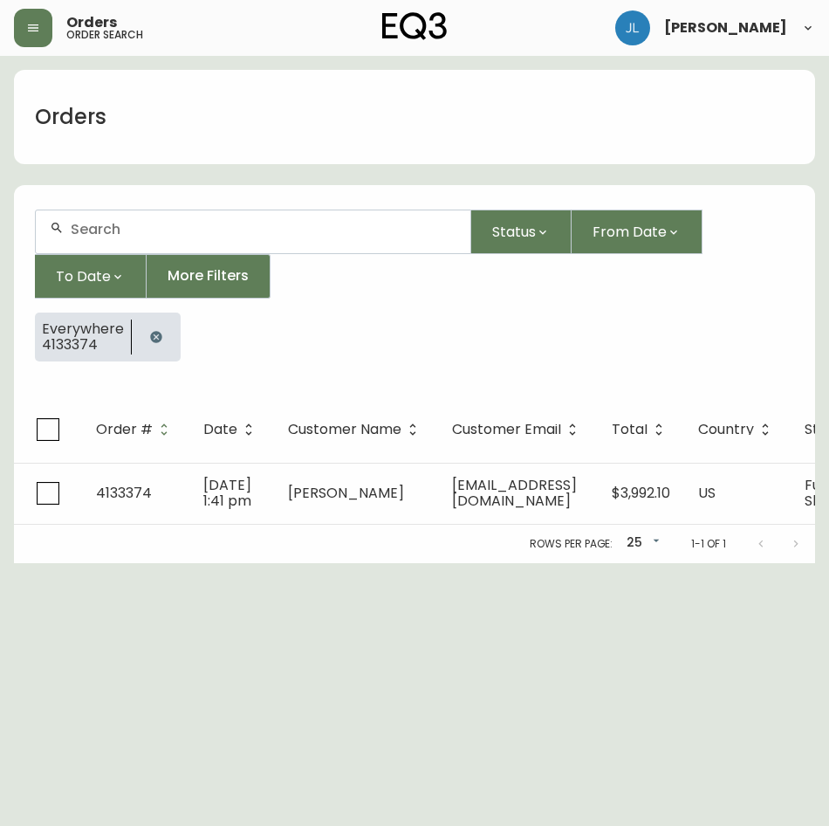
click at [145, 338] on button "button" at bounding box center [156, 337] width 35 height 35
